Goal: Contribute content

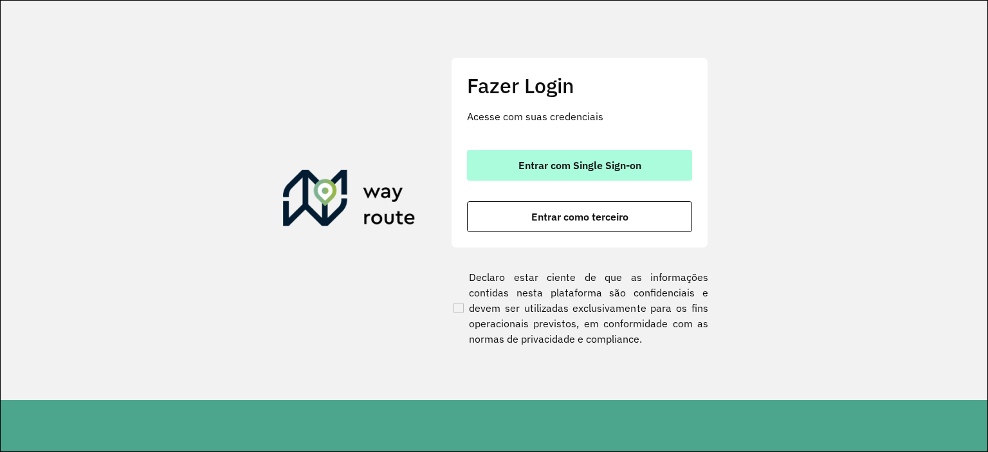
click at [519, 160] on span "Entrar com Single Sign-on" at bounding box center [580, 165] width 123 height 10
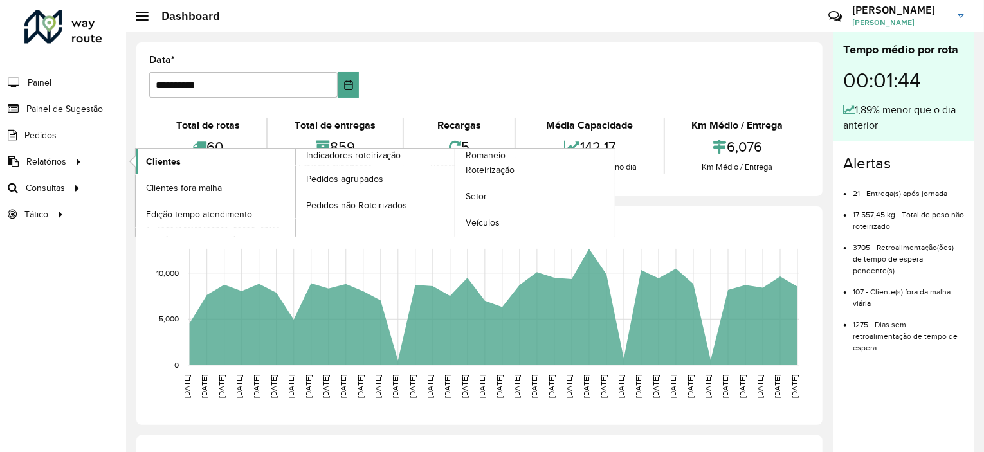
click at [160, 156] on span "Clientes" at bounding box center [163, 162] width 35 height 14
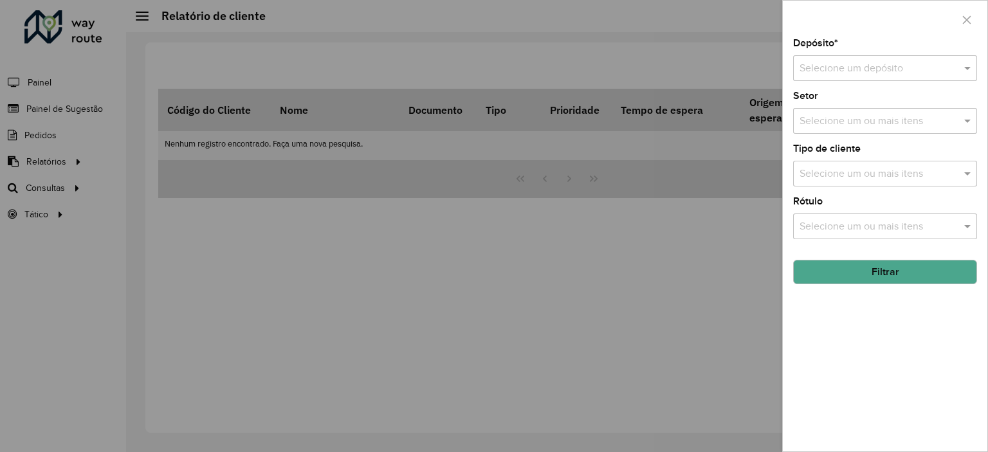
click at [824, 73] on input "text" at bounding box center [872, 68] width 145 height 15
click at [838, 109] on span "CDD Praia Grande" at bounding box center [861, 105] width 125 height 11
click at [825, 183] on div "Selecione um ou mais itens" at bounding box center [885, 174] width 184 height 26
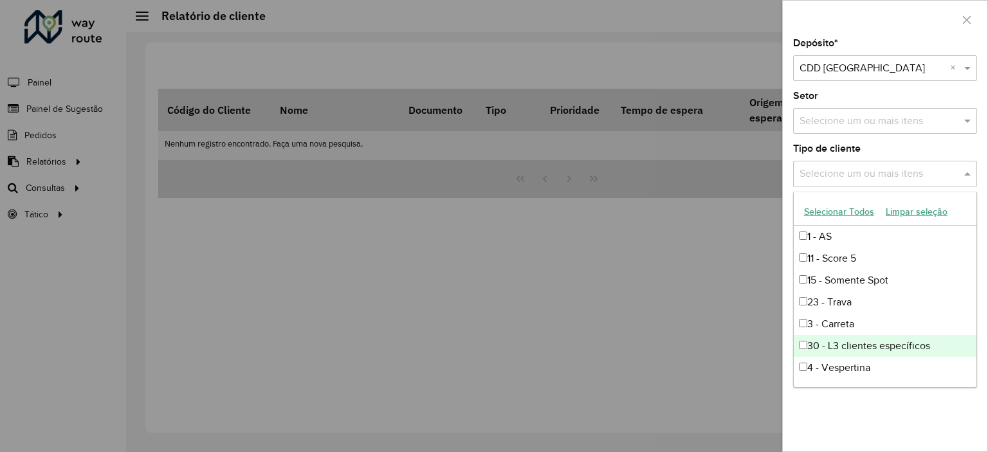
click at [903, 433] on div "Depósito * Selecione um depósito × CDD Praia Grande × Setor Selecione um ou mai…" at bounding box center [885, 245] width 205 height 413
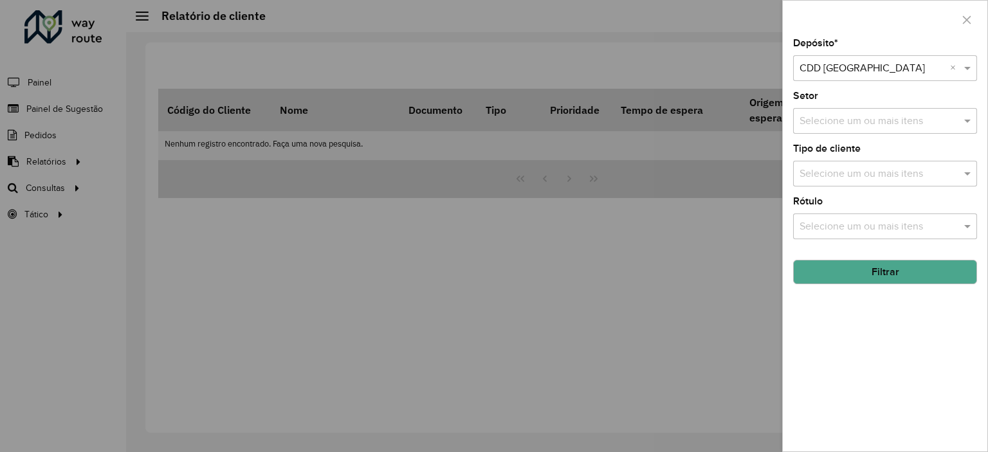
click at [813, 225] on input "text" at bounding box center [878, 226] width 165 height 15
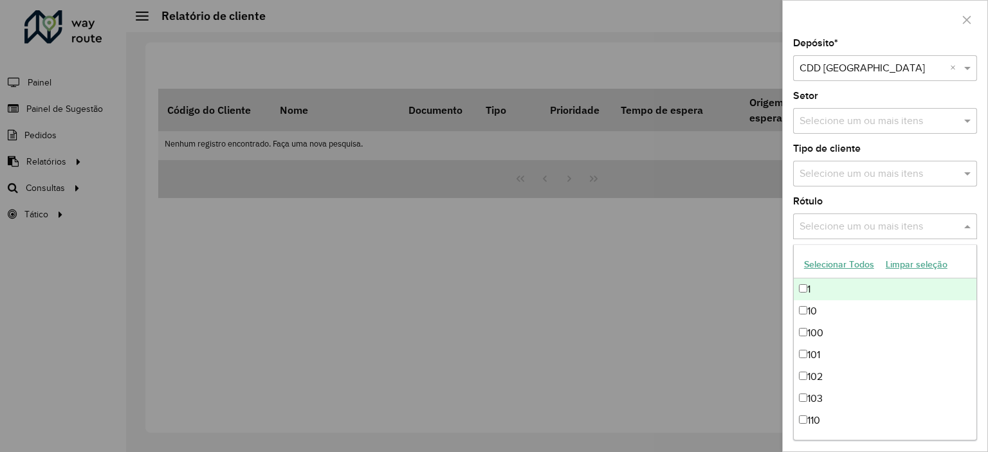
click at [813, 225] on input "text" at bounding box center [878, 226] width 165 height 15
click at [849, 225] on input "text" at bounding box center [878, 226] width 165 height 15
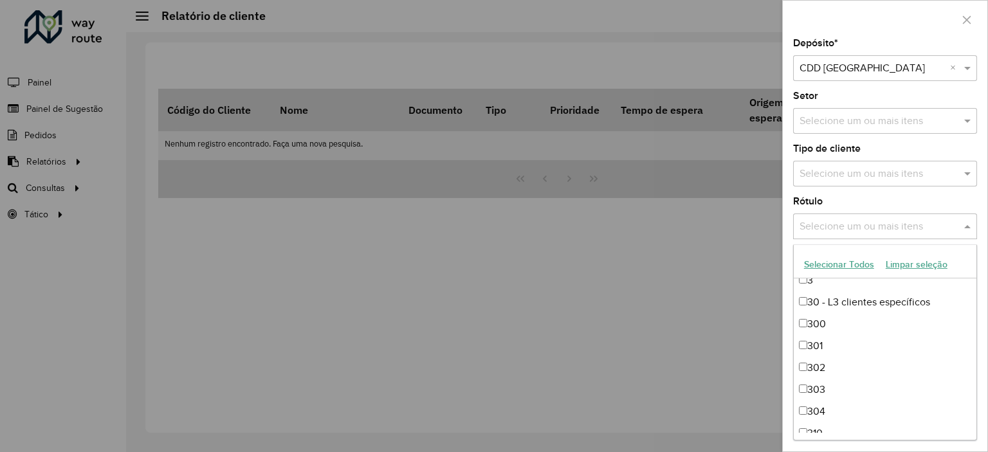
scroll to position [637, 0]
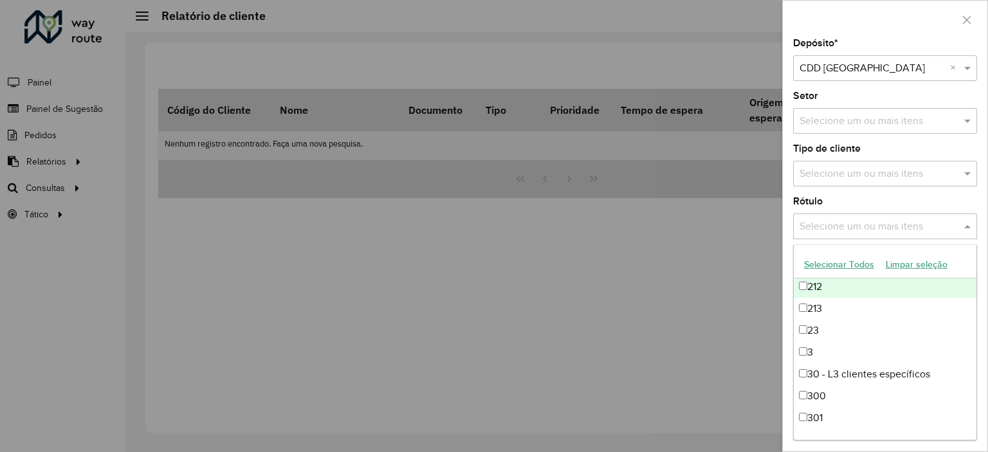
click at [823, 223] on input "text" at bounding box center [878, 226] width 165 height 15
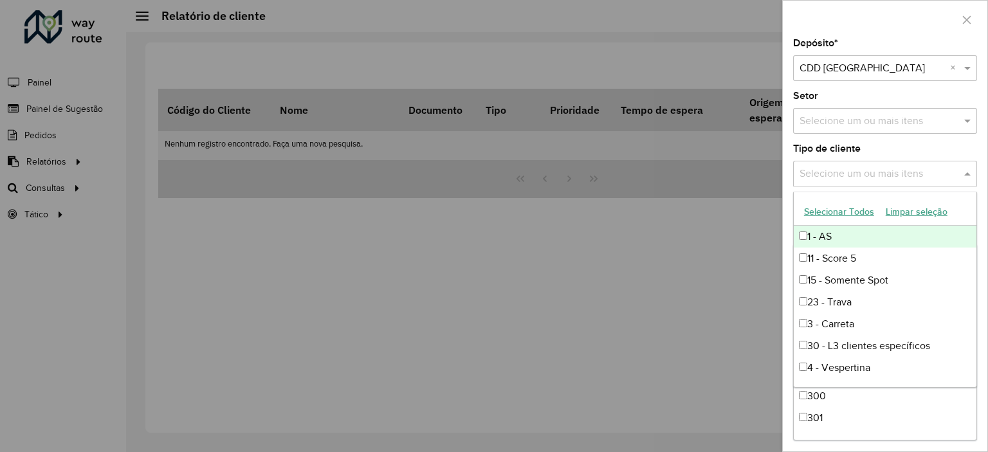
click at [798, 182] on div "Selecione um ou mais itens" at bounding box center [885, 174] width 184 height 26
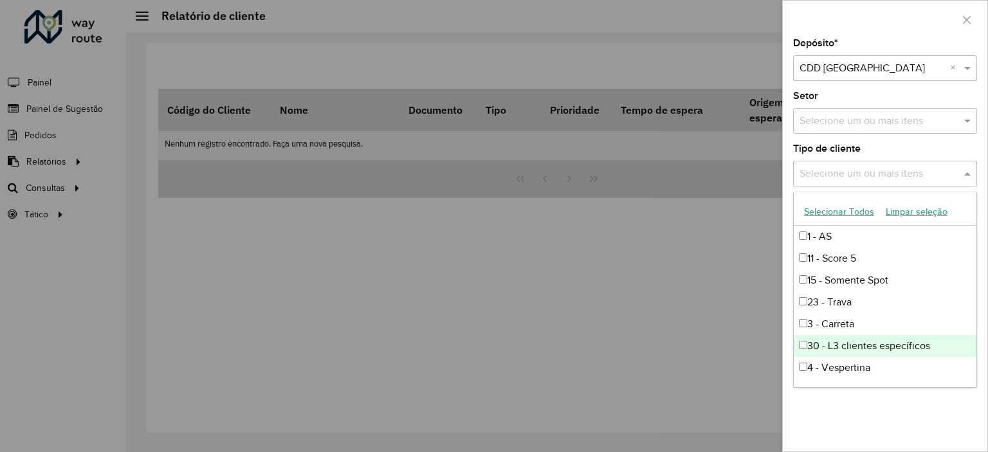
click at [464, 253] on div at bounding box center [494, 226] width 988 height 452
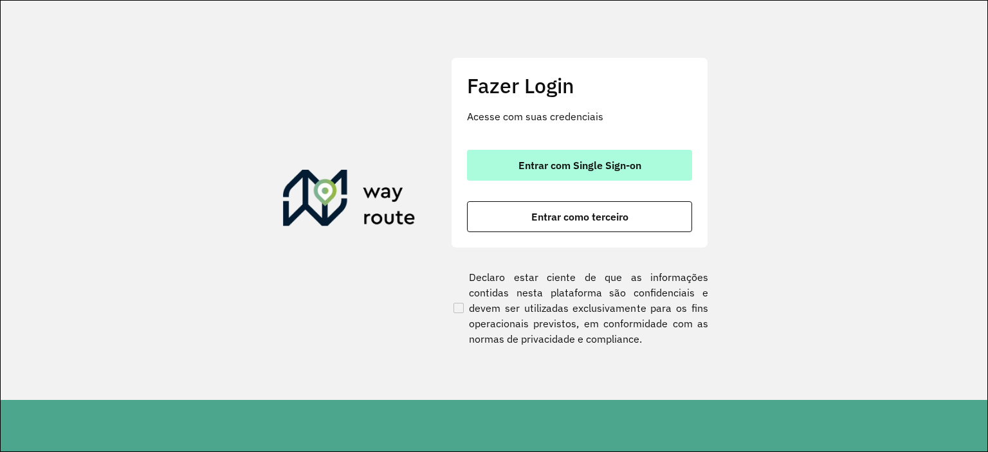
click at [665, 159] on button "Entrar com Single Sign-on" at bounding box center [579, 165] width 225 height 31
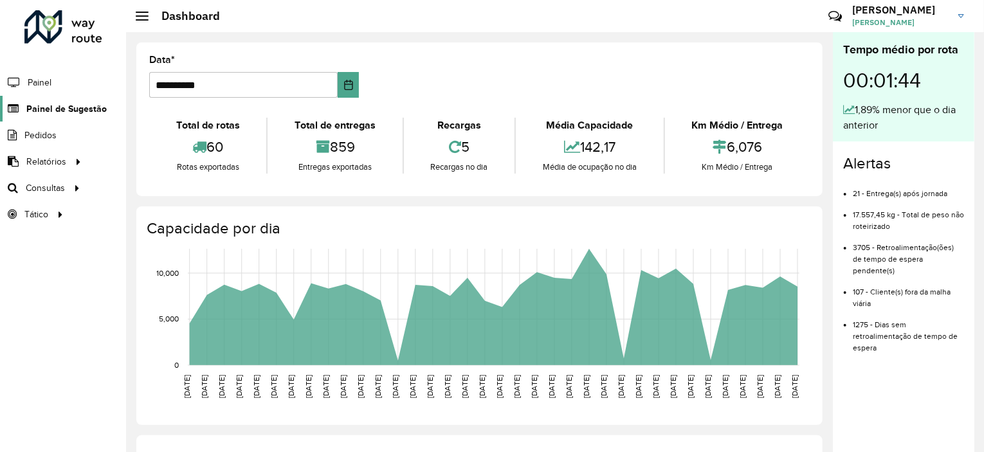
click at [52, 115] on link "Painel de Sugestão" at bounding box center [53, 109] width 107 height 26
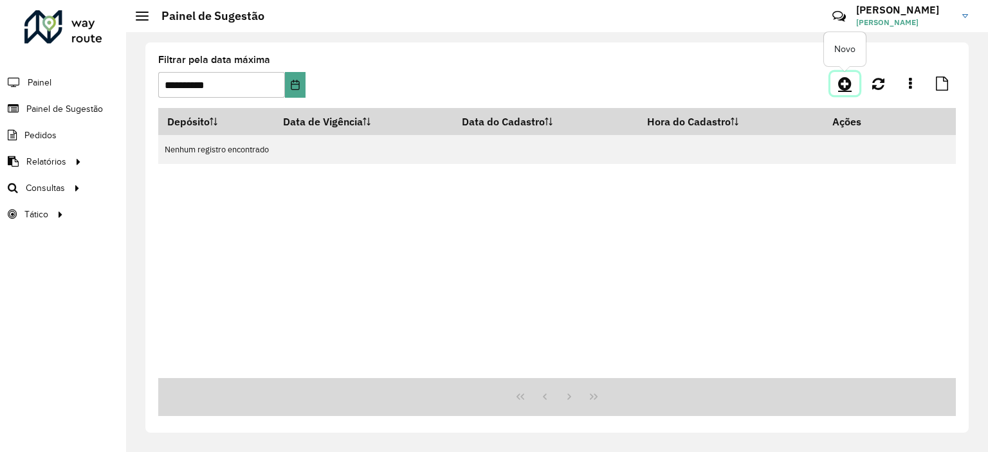
click at [842, 87] on icon at bounding box center [845, 83] width 14 height 15
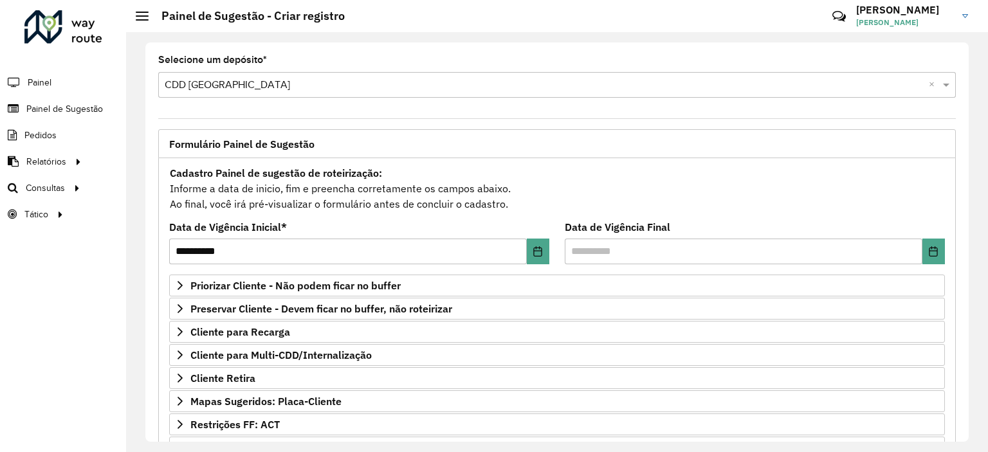
scroll to position [184, 0]
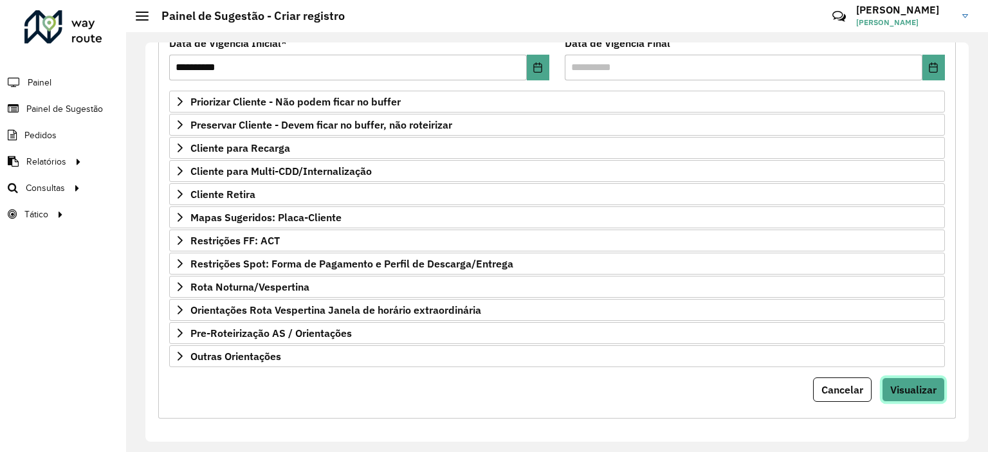
click at [895, 378] on button "Visualizar" at bounding box center [913, 390] width 63 height 24
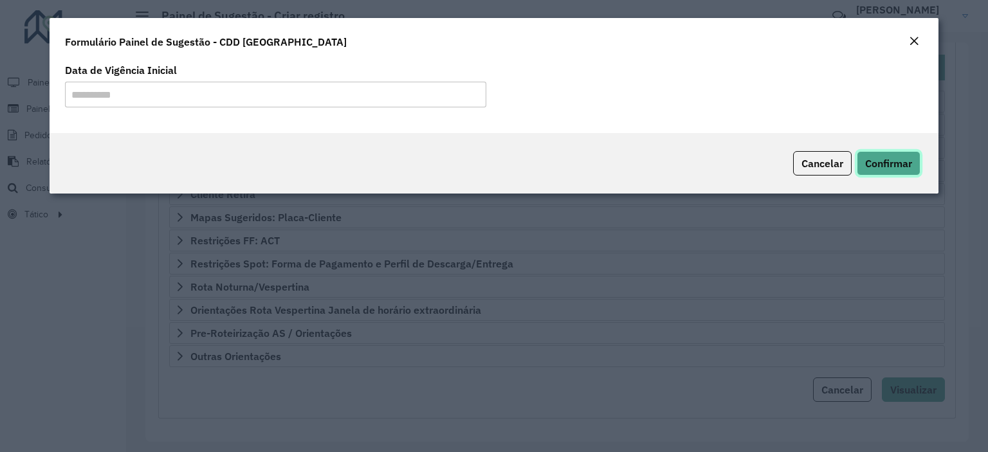
click at [875, 163] on span "Confirmar" at bounding box center [888, 163] width 47 height 13
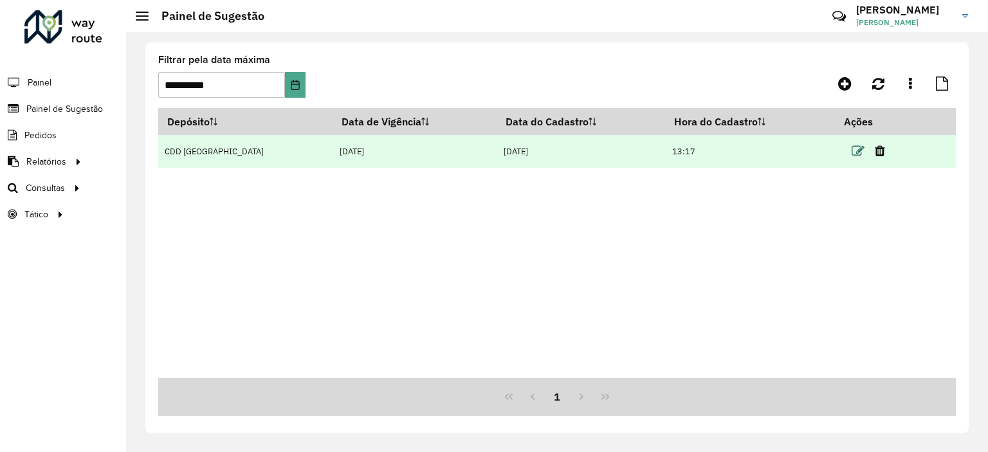
click at [852, 154] on icon at bounding box center [858, 151] width 13 height 13
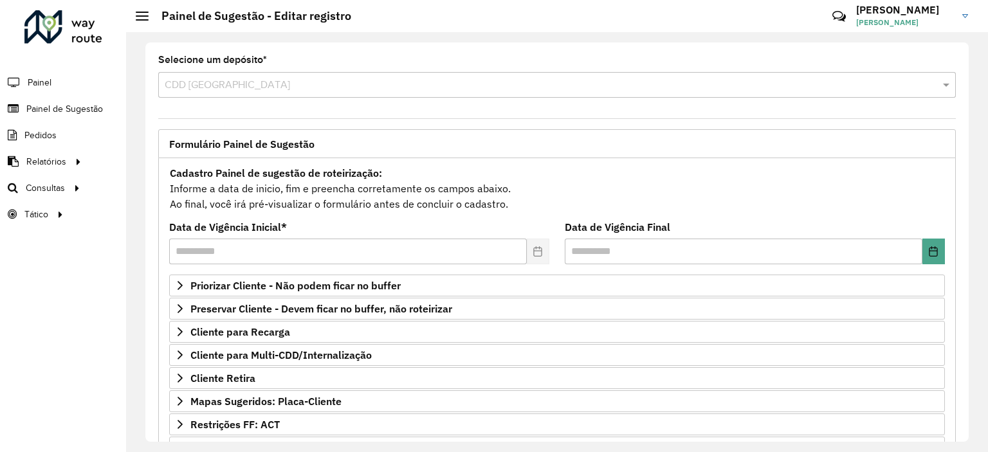
scroll to position [184, 0]
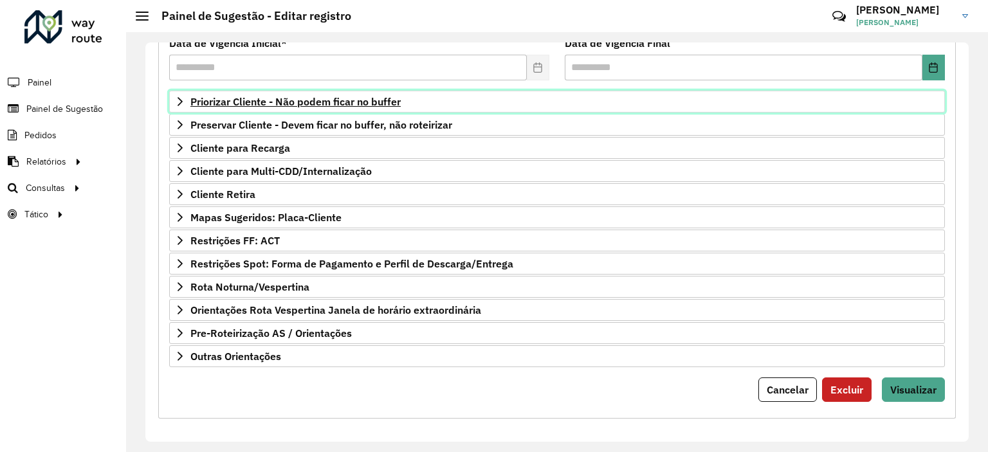
click at [303, 100] on span "Priorizar Cliente - Não podem ficar no buffer" at bounding box center [295, 102] width 210 height 10
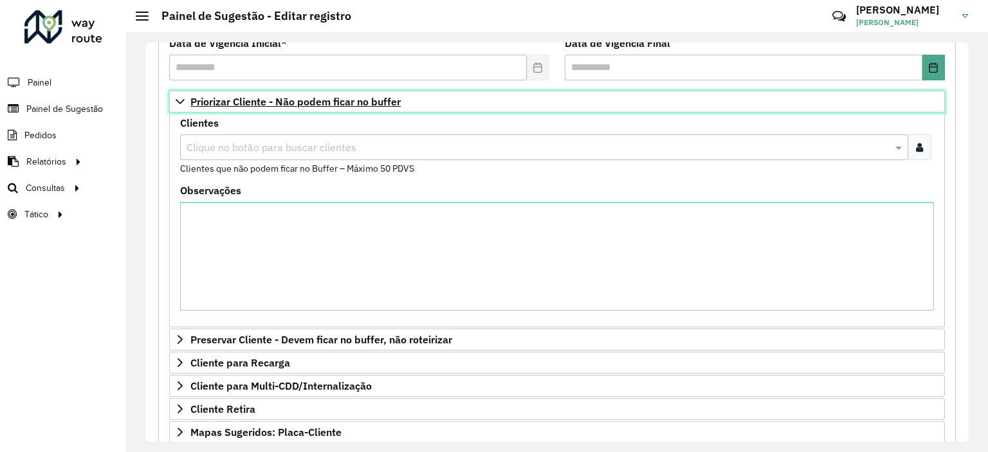
click at [303, 100] on span "Priorizar Cliente - Não podem ficar no buffer" at bounding box center [295, 102] width 210 height 10
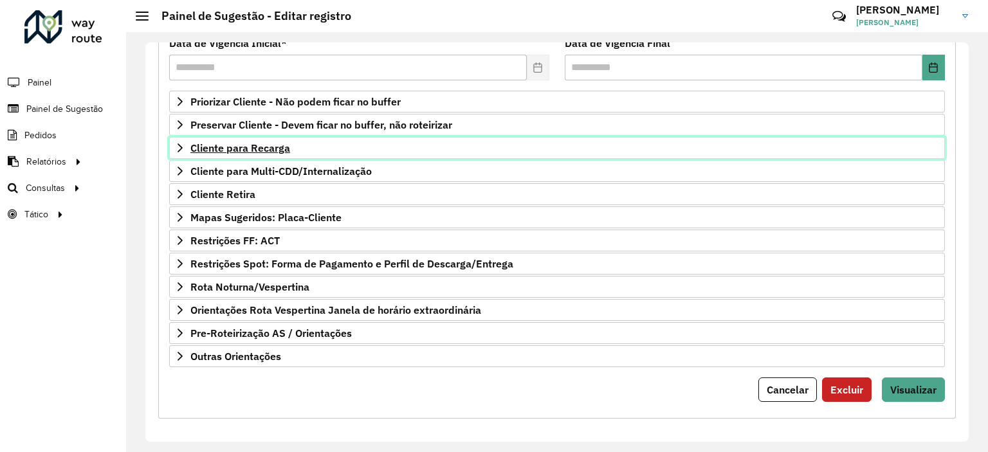
click at [250, 149] on span "Cliente para Recarga" at bounding box center [240, 148] width 100 height 10
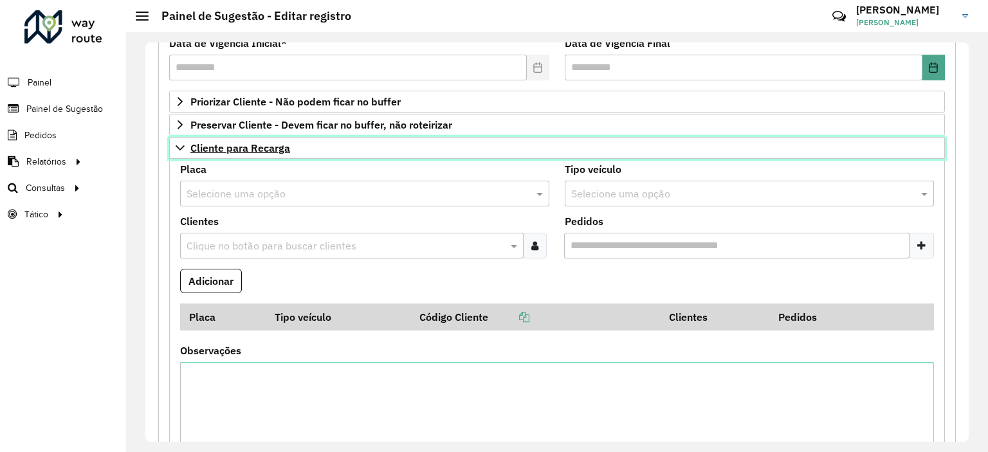
click at [250, 149] on span "Cliente para Recarga" at bounding box center [240, 148] width 100 height 10
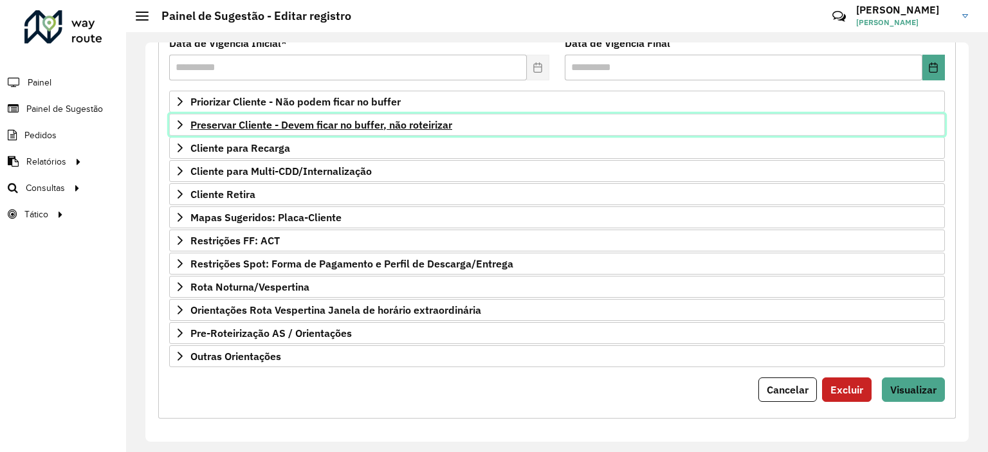
click at [252, 128] on span "Preservar Cliente - Devem ficar no buffer, não roteirizar" at bounding box center [321, 125] width 262 height 10
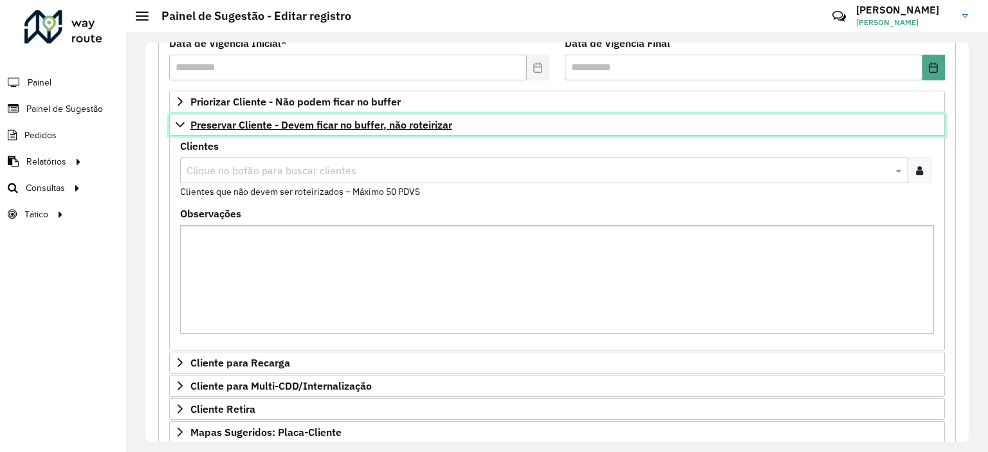
click at [252, 128] on span "Preservar Cliente - Devem ficar no buffer, não roteirizar" at bounding box center [321, 125] width 262 height 10
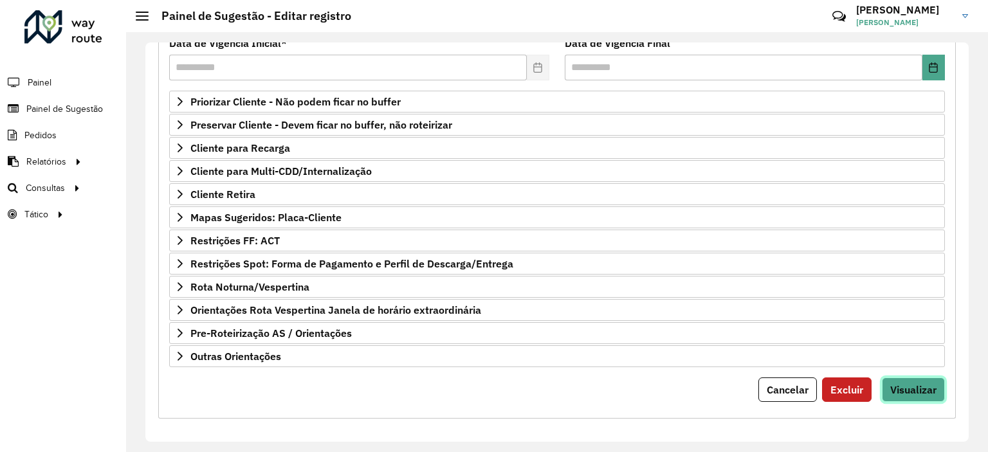
click at [912, 383] on span "Visualizar" at bounding box center [913, 389] width 46 height 13
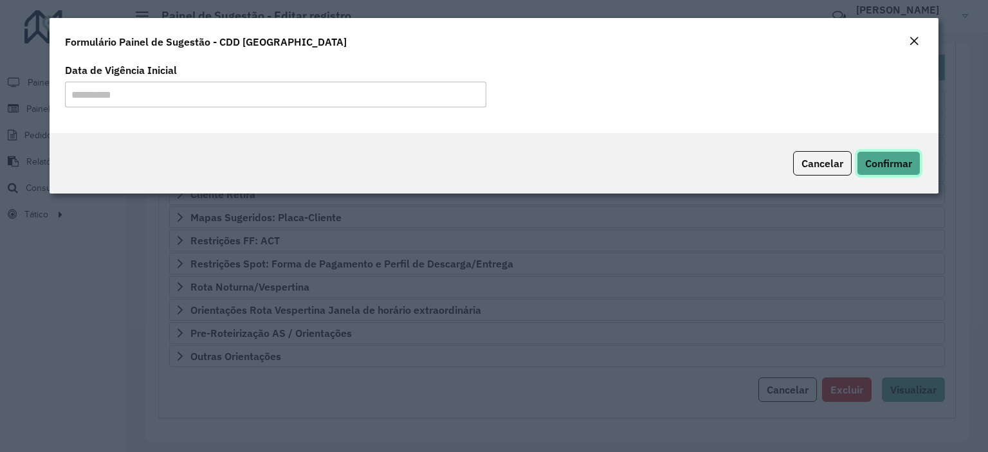
click at [880, 166] on span "Confirmar" at bounding box center [888, 163] width 47 height 13
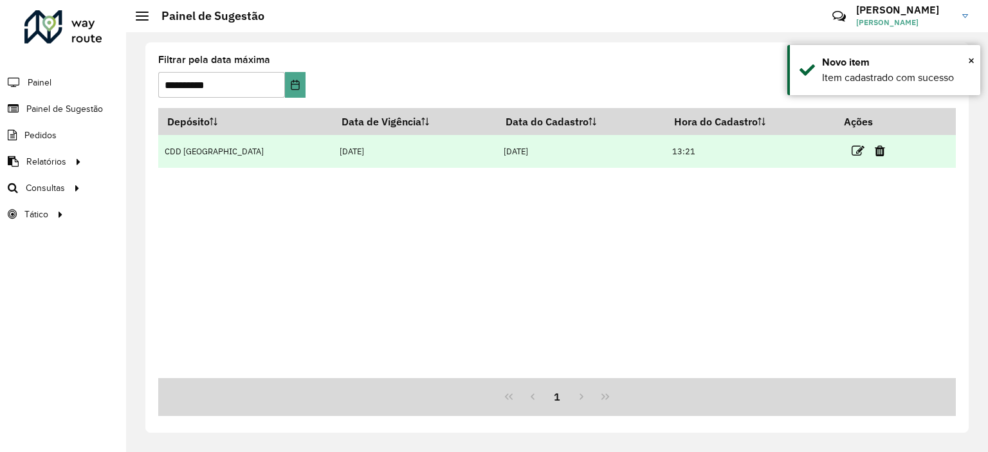
click at [843, 149] on td at bounding box center [874, 151] width 77 height 32
click at [852, 149] on icon at bounding box center [858, 151] width 13 height 13
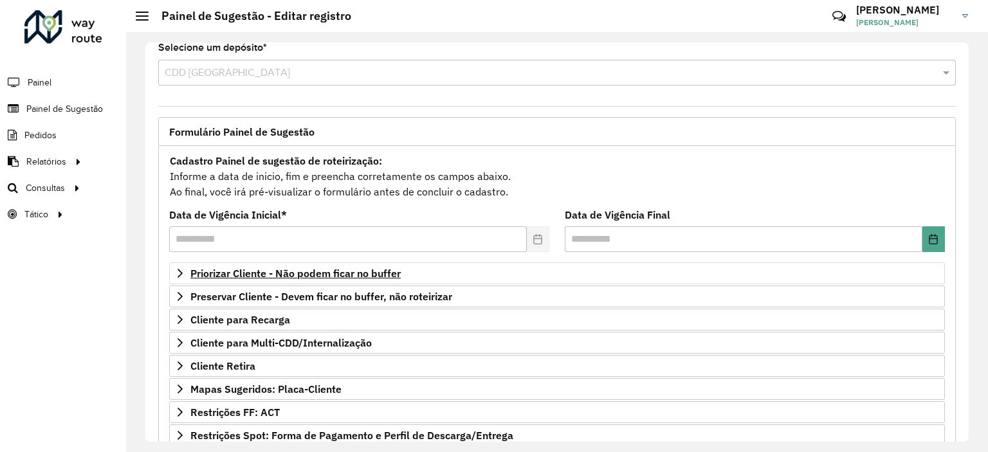
scroll to position [184, 0]
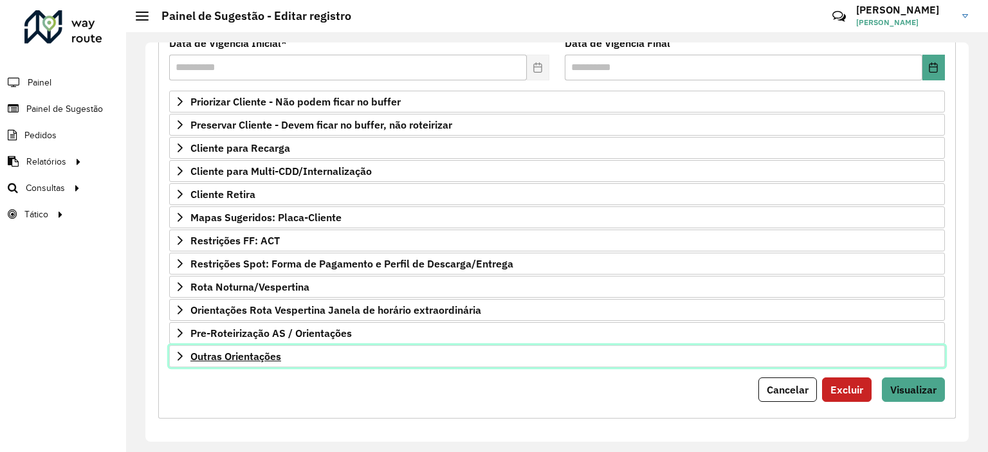
click at [205, 351] on span "Outras Orientações" at bounding box center [235, 356] width 91 height 10
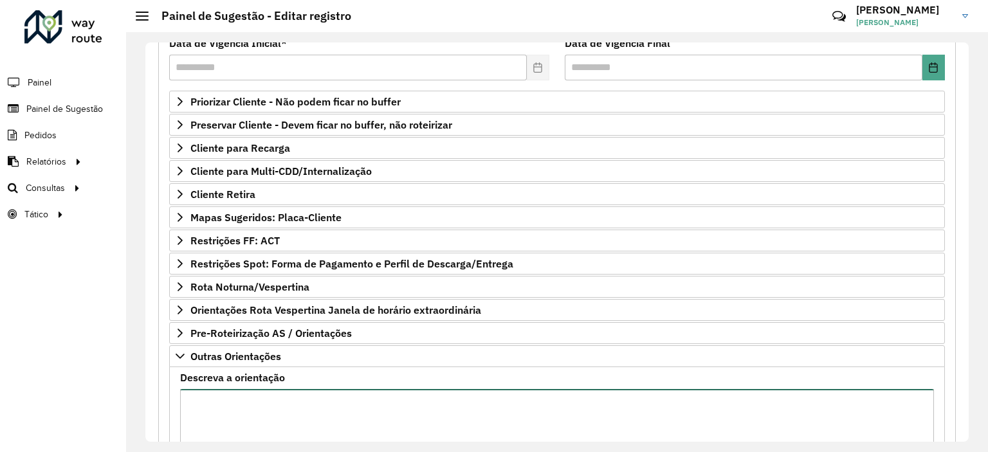
click at [213, 389] on textarea "Descreva a orientação" at bounding box center [557, 443] width 754 height 109
paste textarea "**********"
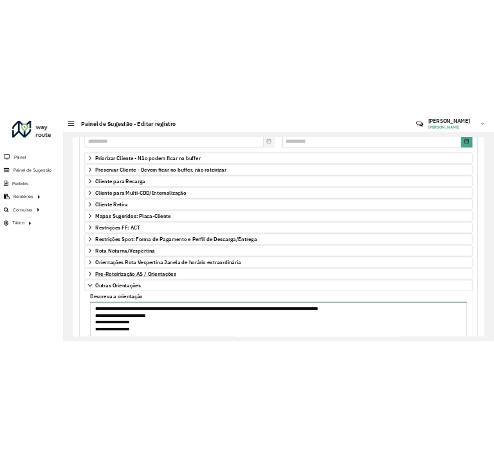
scroll to position [332, 0]
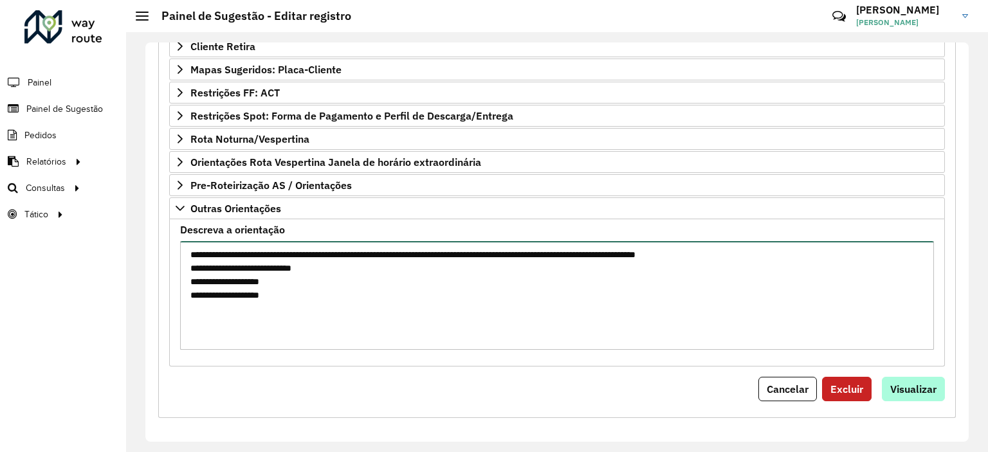
type textarea "**********"
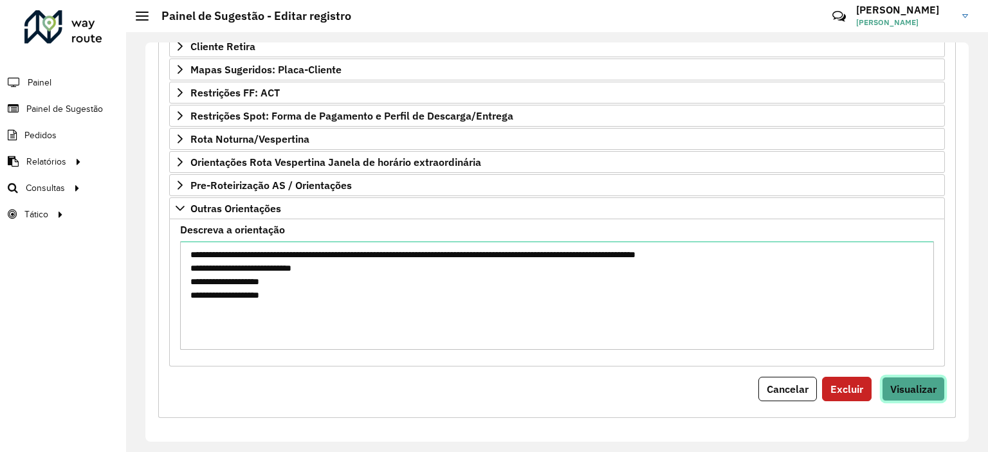
click at [901, 383] on span "Visualizar" at bounding box center [913, 389] width 46 height 13
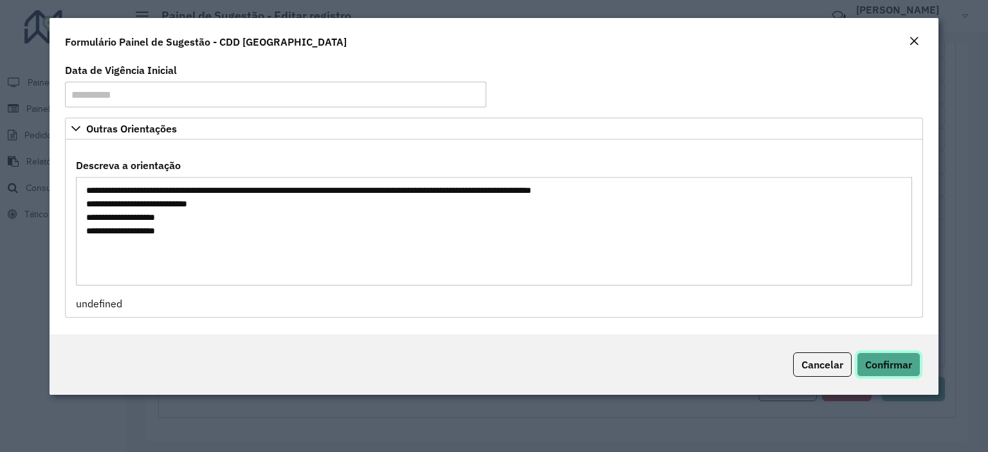
click at [897, 376] on button "Confirmar" at bounding box center [889, 365] width 64 height 24
